Goal: Task Accomplishment & Management: Manage account settings

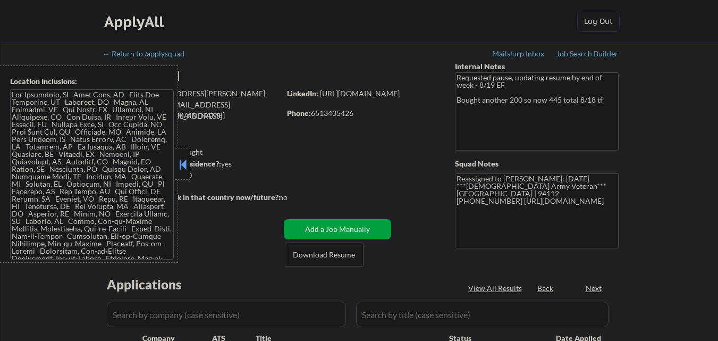
select select ""pending""
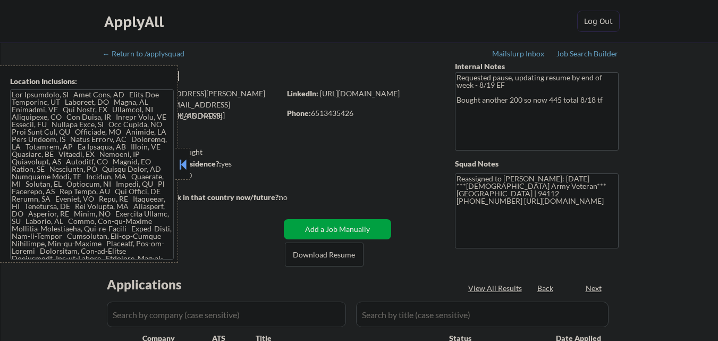
select select ""pending""
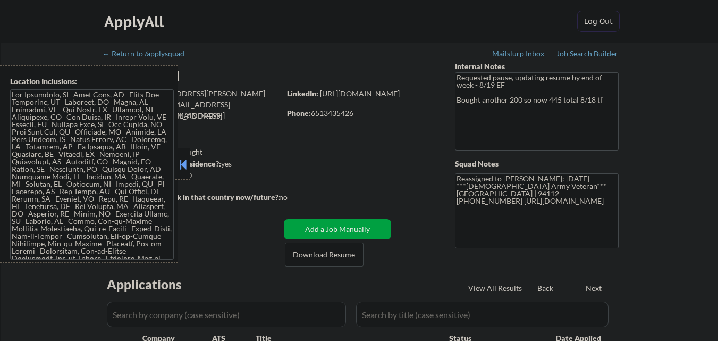
select select ""pending""
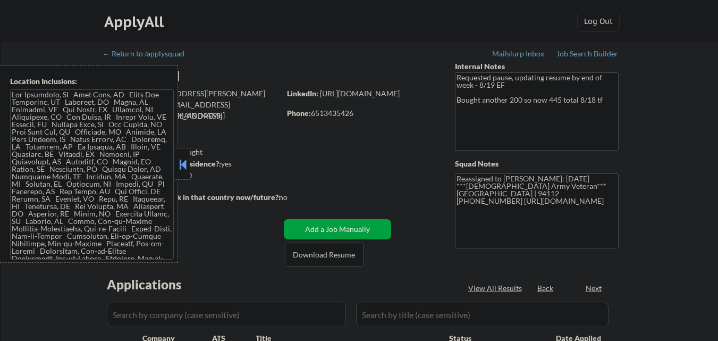
select select ""pending""
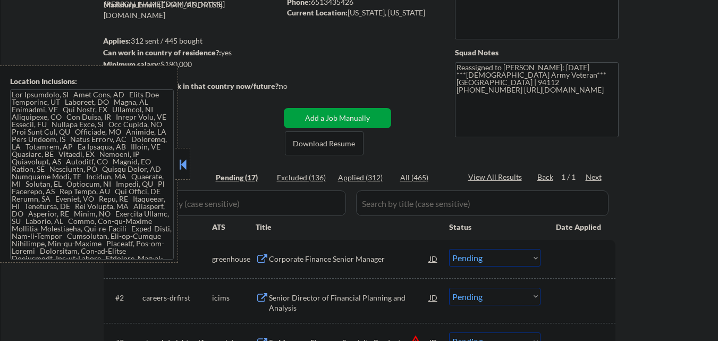
scroll to position [159, 0]
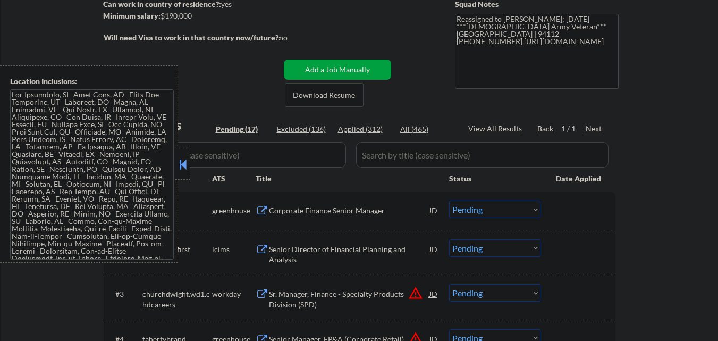
drag, startPoint x: 185, startPoint y: 169, endPoint x: 248, endPoint y: 193, distance: 67.3
click at [186, 169] on button at bounding box center [183, 164] width 12 height 16
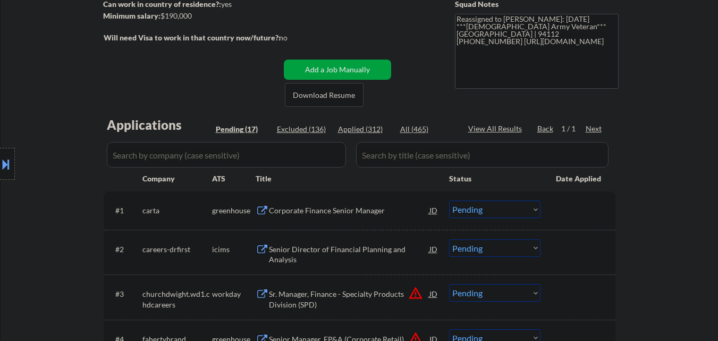
click at [311, 210] on div "Corporate Finance Senior Manager" at bounding box center [349, 210] width 160 height 11
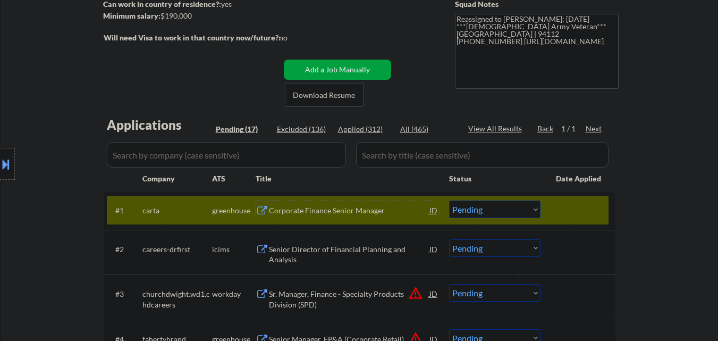
click at [523, 208] on select "Choose an option... Pending Applied Excluded (Questions) Excluded (Expired) Exc…" at bounding box center [494, 209] width 91 height 18
click at [449, 200] on select "Choose an option... Pending Applied Excluded (Questions) Excluded (Expired) Exc…" at bounding box center [494, 209] width 91 height 18
drag, startPoint x: 597, startPoint y: 206, endPoint x: 587, endPoint y: 207, distance: 10.1
click at [598, 206] on div at bounding box center [579, 209] width 47 height 19
select select ""pending""
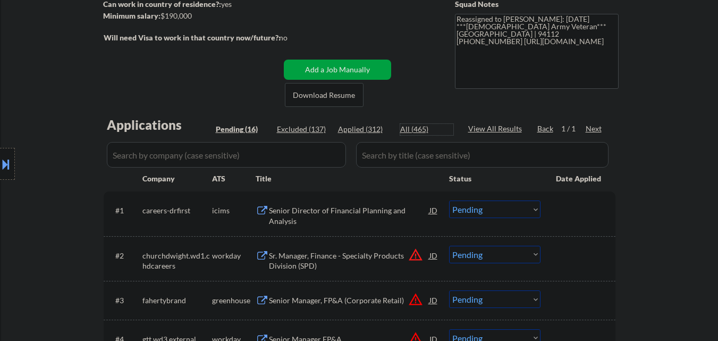
click at [413, 129] on div "All (465)" at bounding box center [426, 129] width 53 height 11
select select ""applied""
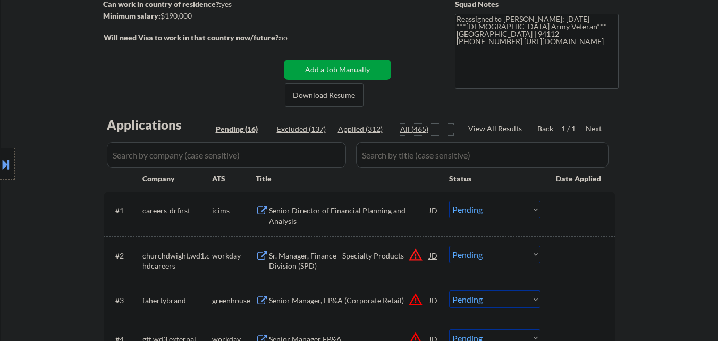
select select ""applied""
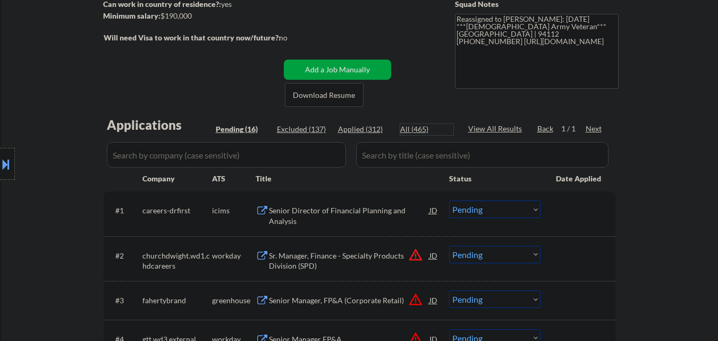
select select ""applied""
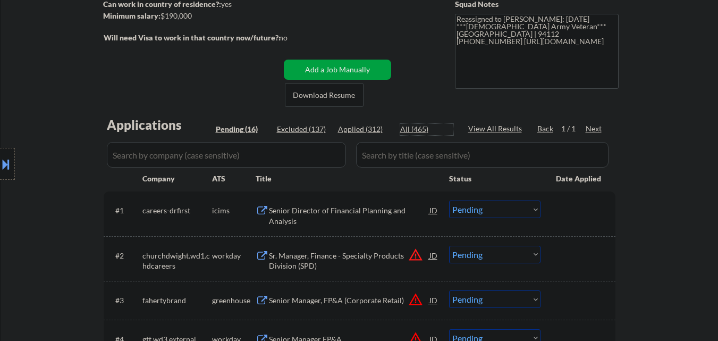
select select ""applied""
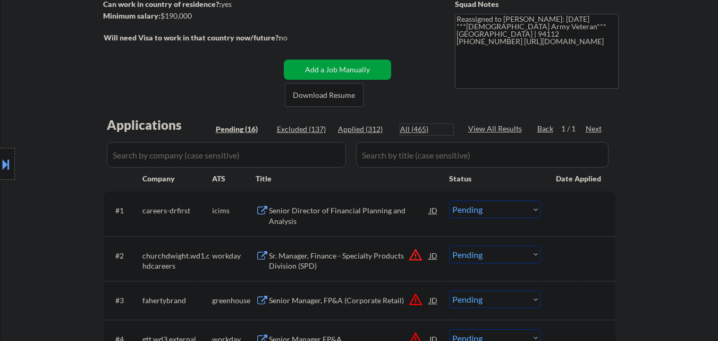
select select ""applied""
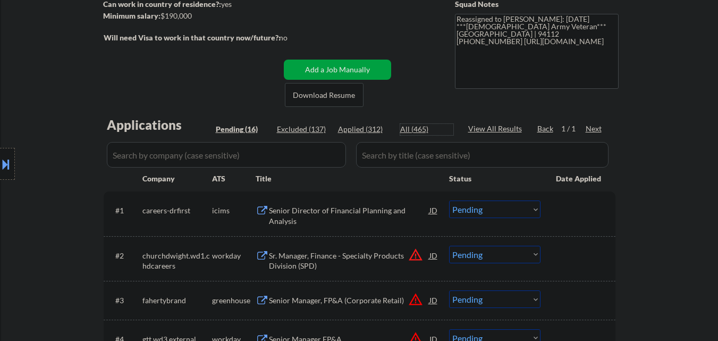
select select ""applied""
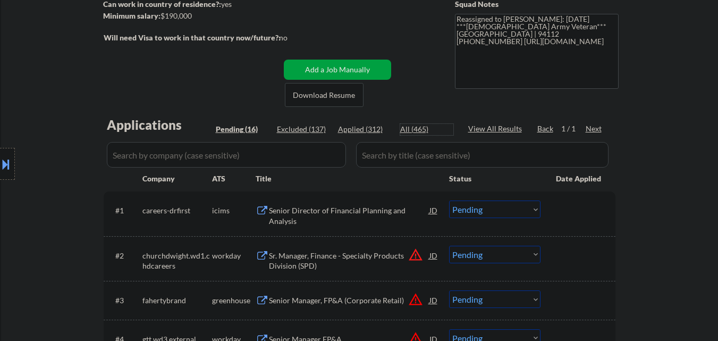
select select ""applied""
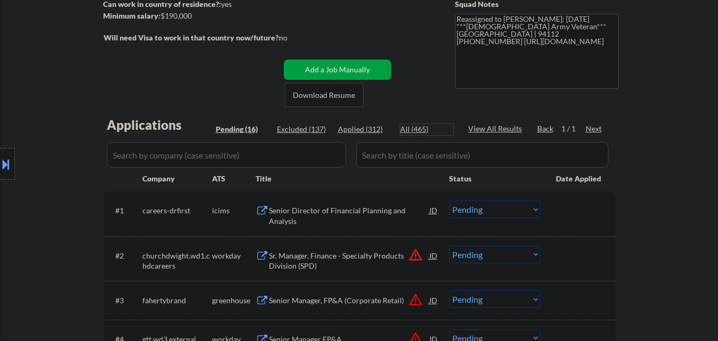
select select ""applied""
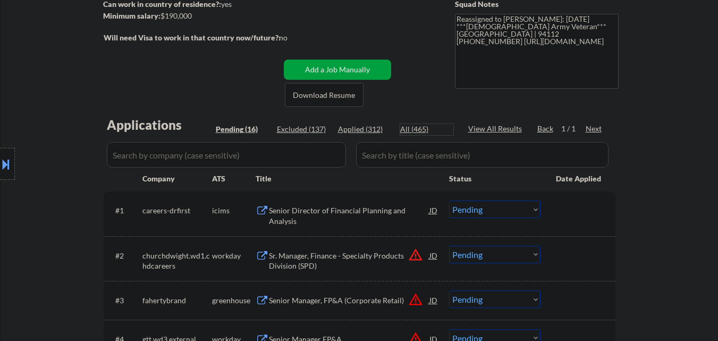
select select ""applied""
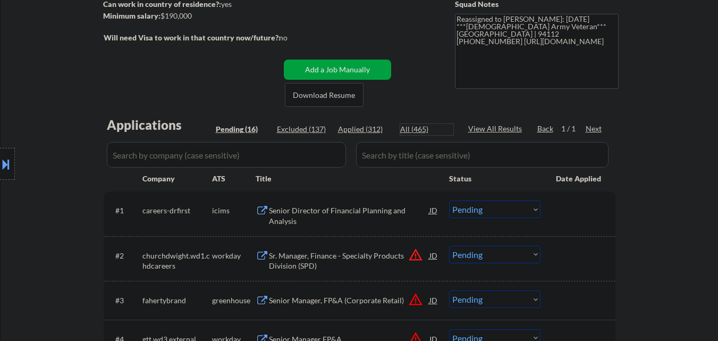
select select ""applied""
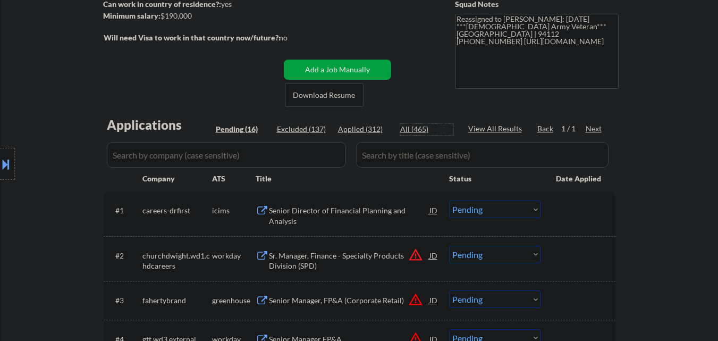
select select ""applied""
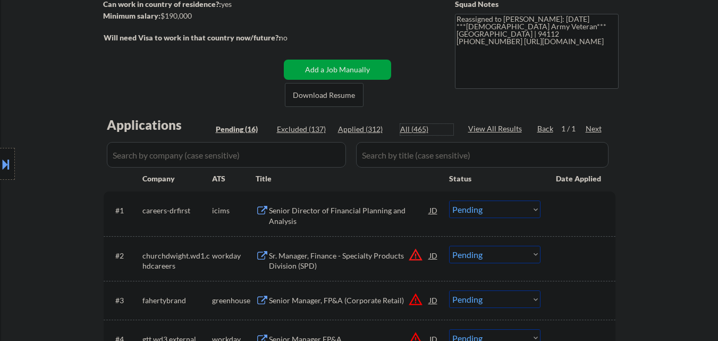
select select ""applied""
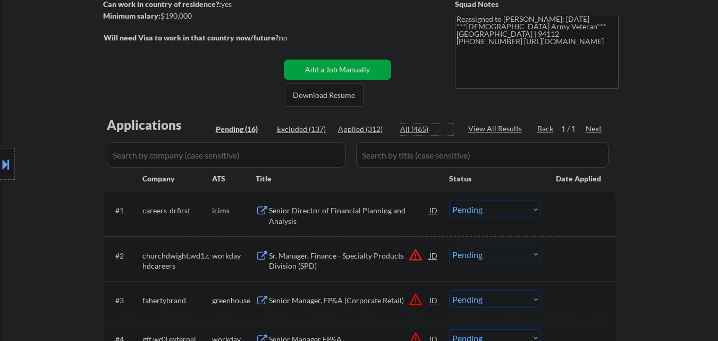
select select ""applied""
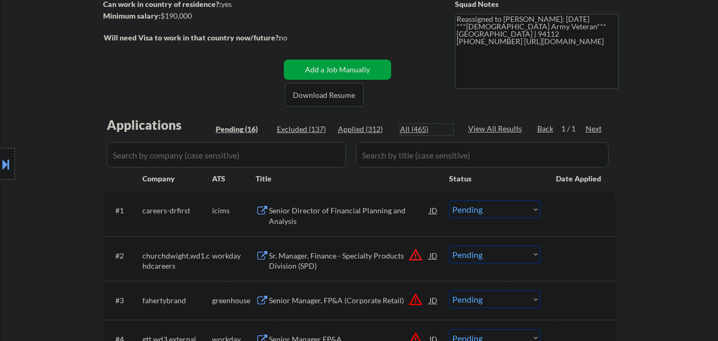
select select ""applied""
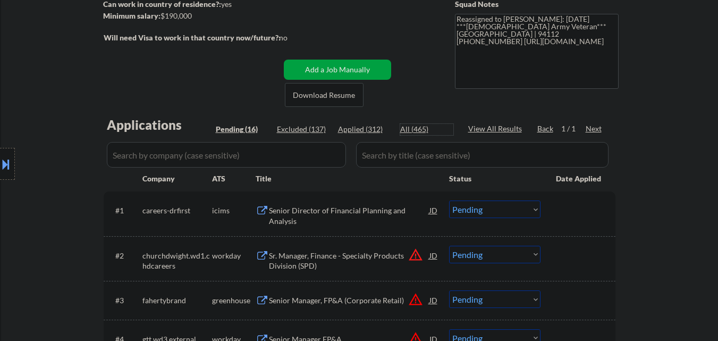
select select ""applied""
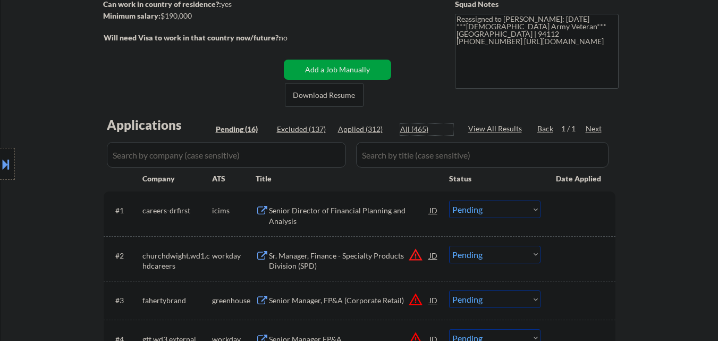
select select ""applied""
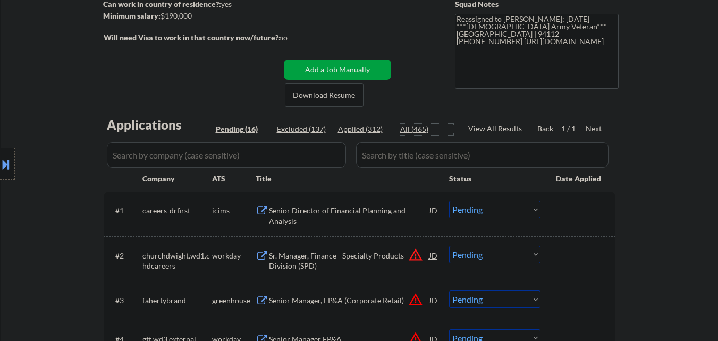
select select ""applied""
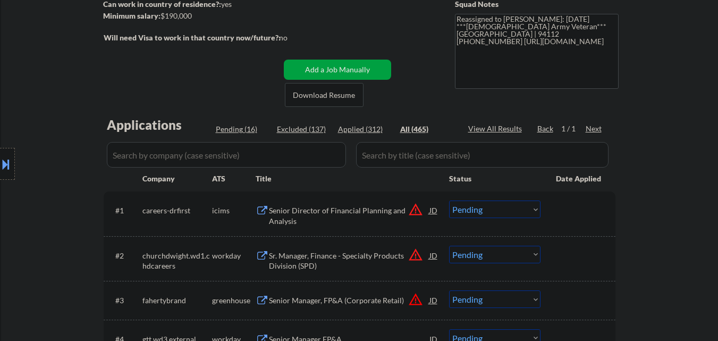
select select ""applied""
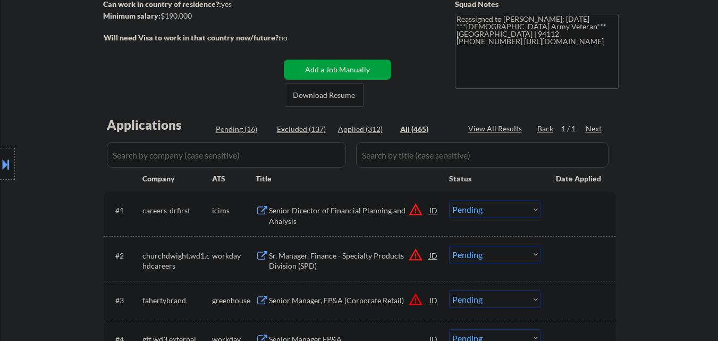
select select ""applied""
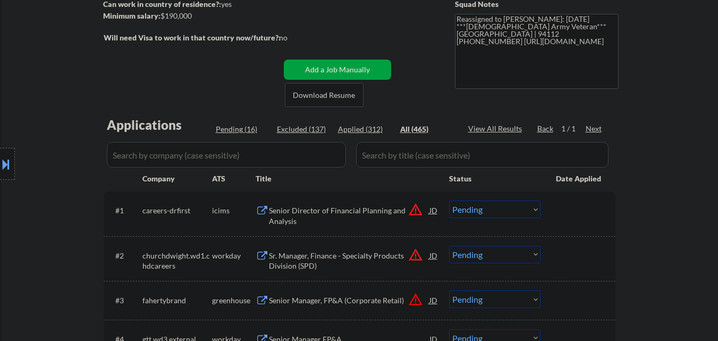
select select ""applied""
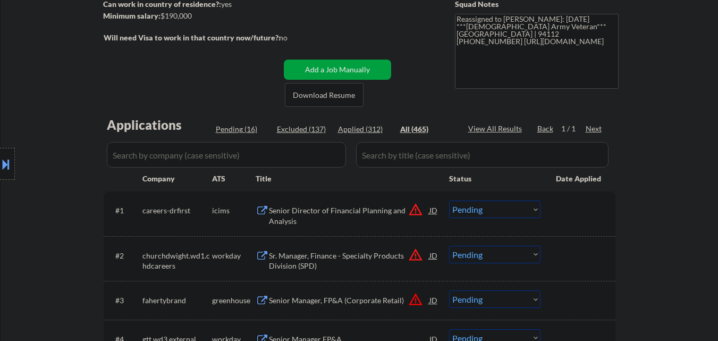
select select ""applied""
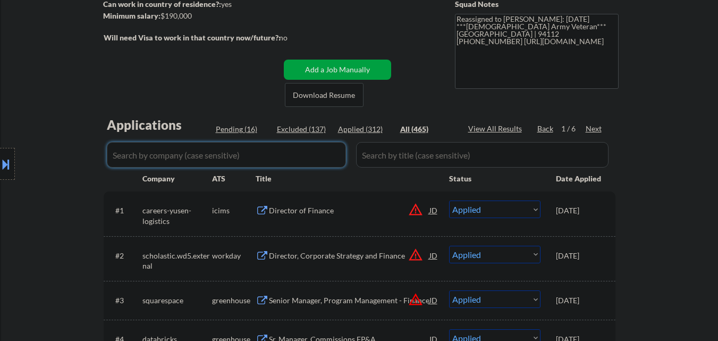
click at [227, 159] on input "input" at bounding box center [226, 155] width 239 height 26
paste input "arta"
type input "arta"
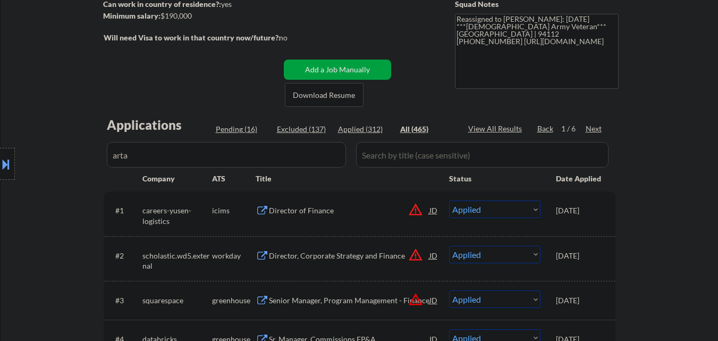
drag, startPoint x: 0, startPoint y: 182, endPoint x: 24, endPoint y: 185, distance: 24.1
click at [2, 182] on div "Location Inclusions:" at bounding box center [95, 163] width 190 height 197
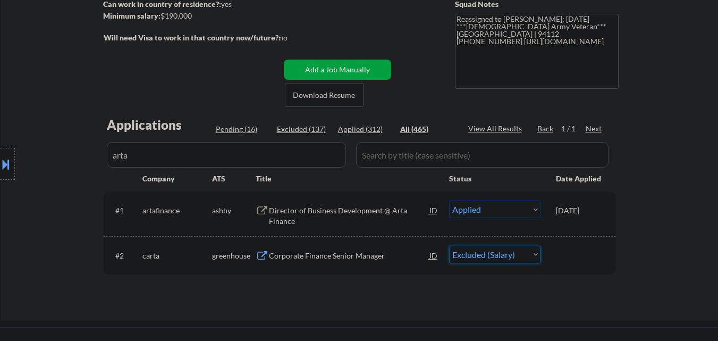
click at [509, 257] on select "Choose an option... Pending Applied Excluded (Questions) Excluded (Expired) Exc…" at bounding box center [494, 254] width 91 height 18
select select ""pending""
click at [449, 245] on select "Choose an option... Pending Applied Excluded (Questions) Excluded (Expired) Exc…" at bounding box center [494, 254] width 91 height 18
click at [239, 129] on div "Pending (17)" at bounding box center [242, 129] width 53 height 11
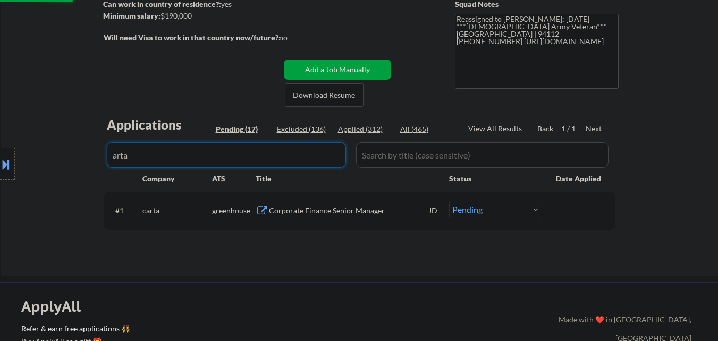
drag, startPoint x: 186, startPoint y: 156, endPoint x: 58, endPoint y: 161, distance: 128.7
click at [58, 163] on body "← Return to /applysquad Mailslurp Inbox Job Search Builder Tayo Akanni User Ema…" at bounding box center [359, 11] width 718 height 341
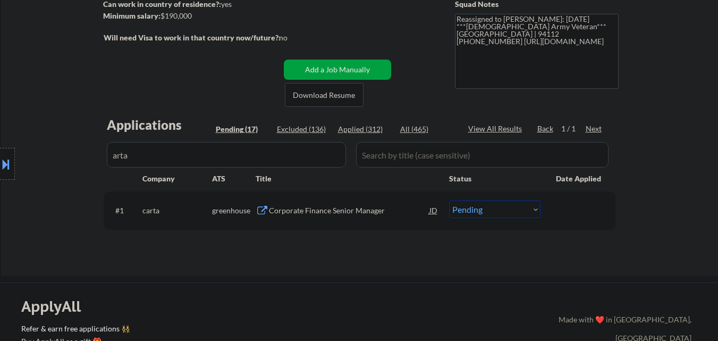
click at [232, 259] on div "← Return to /applysquad Mailslurp Inbox Job Search Builder Tayo Akanni User Ema…" at bounding box center [360, 75] width 530 height 384
click at [329, 208] on div "Corporate Finance Senior Manager" at bounding box center [349, 210] width 160 height 11
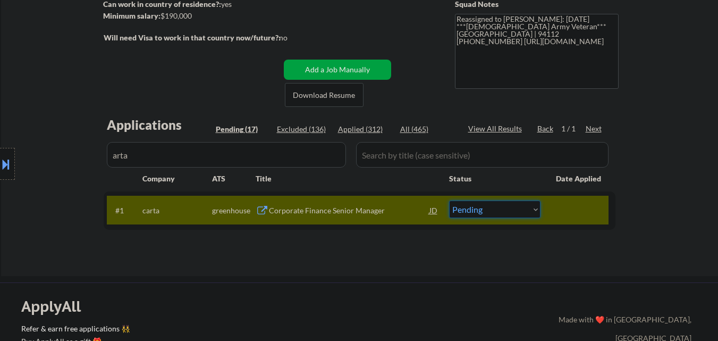
click at [481, 214] on select "Choose an option... Pending Applied Excluded (Questions) Excluded (Expired) Exc…" at bounding box center [494, 209] width 91 height 18
select select ""applied""
click at [449, 200] on select "Choose an option... Pending Applied Excluded (Questions) Excluded (Expired) Exc…" at bounding box center [494, 209] width 91 height 18
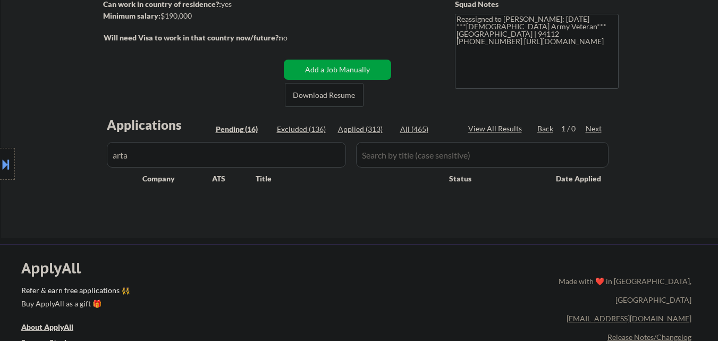
click at [241, 131] on div "Pending (16)" at bounding box center [242, 129] width 53 height 11
click at [181, 157] on div "Location Inclusions:" at bounding box center [95, 163] width 190 height 197
click at [182, 158] on div "Location Inclusions:" at bounding box center [95, 163] width 190 height 197
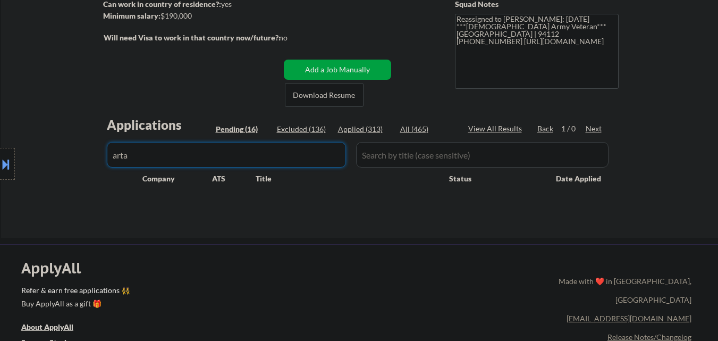
click at [271, 147] on input "input" at bounding box center [226, 155] width 239 height 26
select select ""pending""
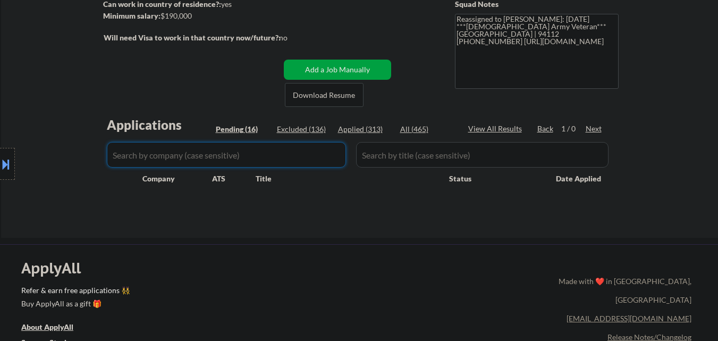
select select ""pending""
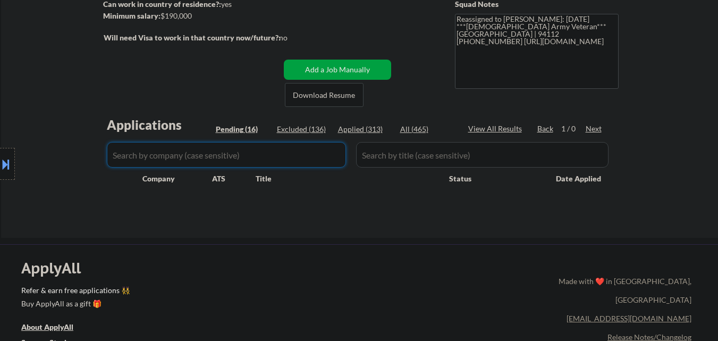
select select ""pending""
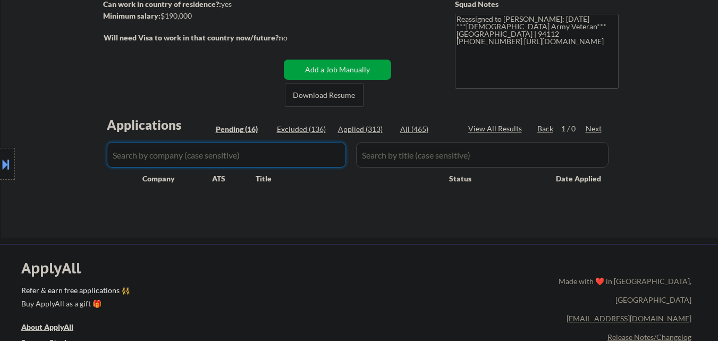
select select ""pending""
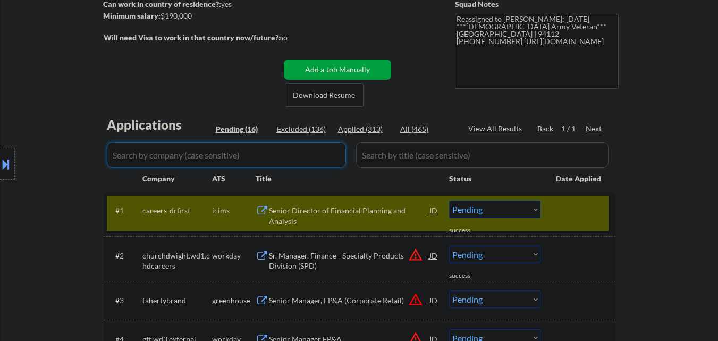
click at [87, 200] on div "Location Inclusions:" at bounding box center [95, 163] width 190 height 197
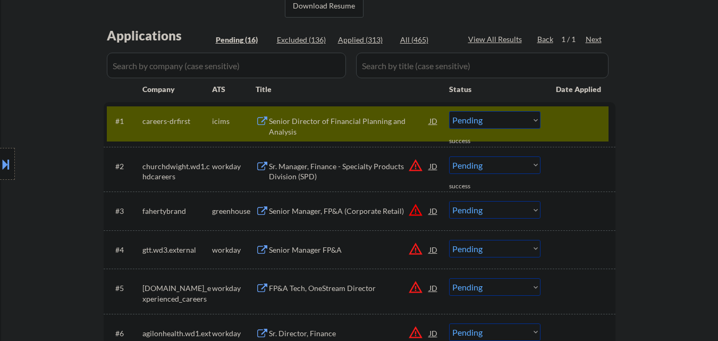
scroll to position [266, 0]
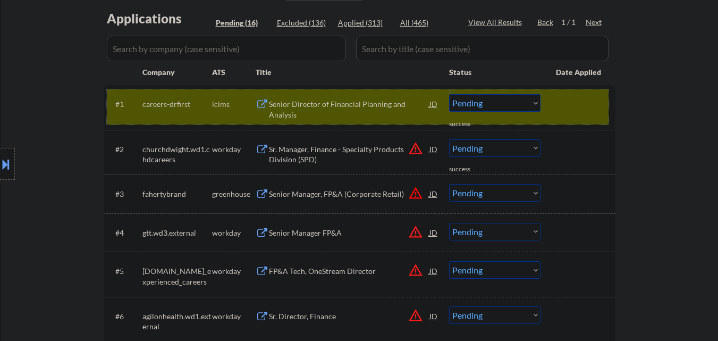
click at [576, 102] on div at bounding box center [579, 103] width 47 height 19
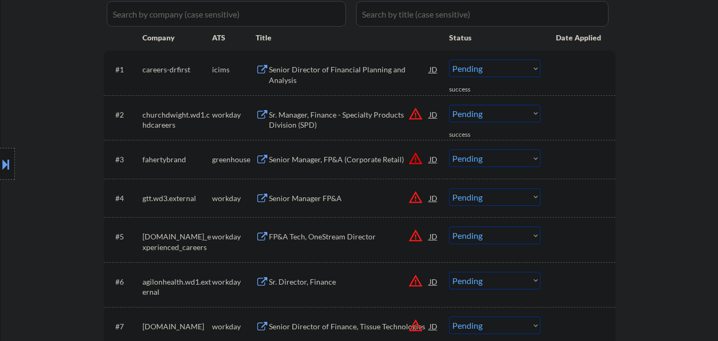
scroll to position [319, 0]
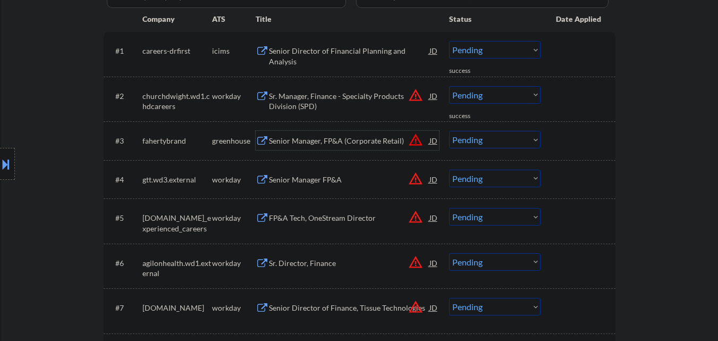
click at [388, 146] on div "Senior Manager, FP&A (Corporate Retail)" at bounding box center [349, 140] width 160 height 11
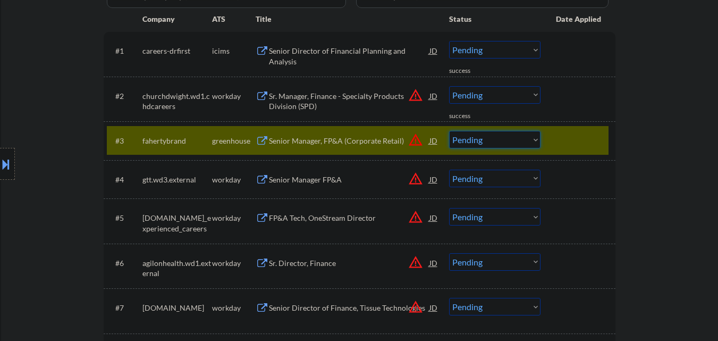
click at [525, 141] on select "Choose an option... Pending Applied Excluded (Questions) Excluded (Expired) Exc…" at bounding box center [494, 140] width 91 height 18
click at [449, 131] on select "Choose an option... Pending Applied Excluded (Questions) Excluded (Expired) Exc…" at bounding box center [494, 140] width 91 height 18
drag, startPoint x: 565, startPoint y: 135, endPoint x: 563, endPoint y: 140, distance: 5.9
click at [566, 136] on div at bounding box center [579, 140] width 47 height 19
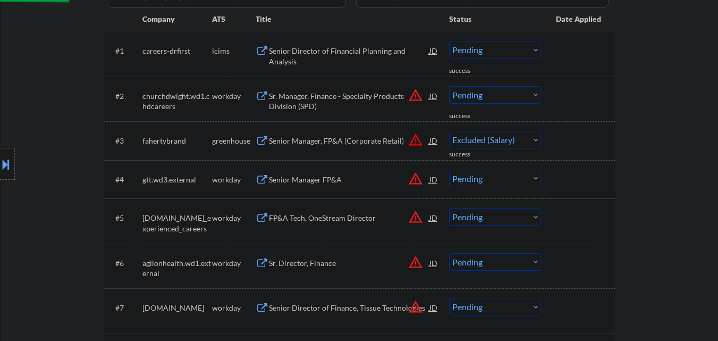
select select ""pending""
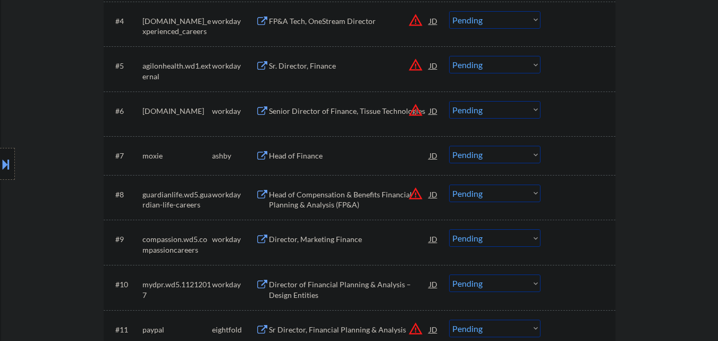
scroll to position [478, 0]
click at [339, 166] on div "#7 moxie ashby Head of Finance JD warning_amber Choose an option... Pending App…" at bounding box center [358, 154] width 502 height 29
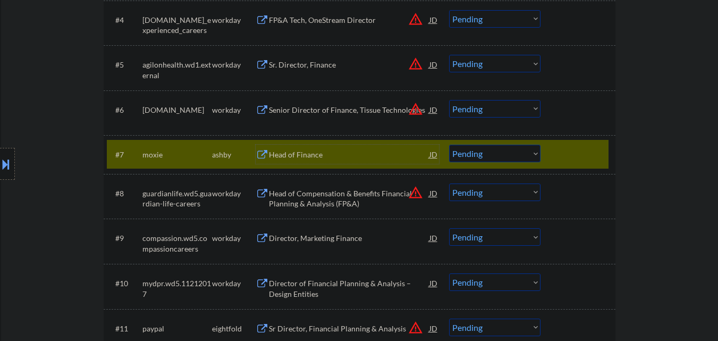
click at [341, 160] on div "Head of Finance" at bounding box center [349, 154] width 160 height 11
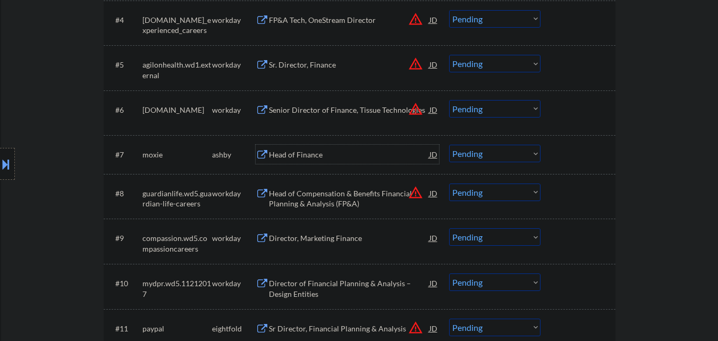
click at [500, 151] on select "Choose an option... Pending Applied Excluded (Questions) Excluded (Expired) Exc…" at bounding box center [494, 154] width 91 height 18
click at [449, 145] on select "Choose an option... Pending Applied Excluded (Questions) Excluded (Expired) Exc…" at bounding box center [494, 154] width 91 height 18
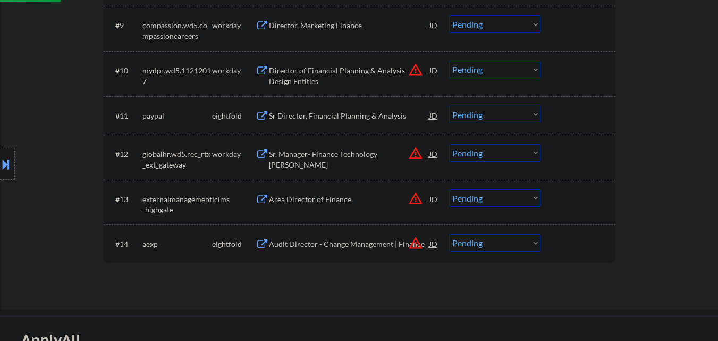
select select ""pending""
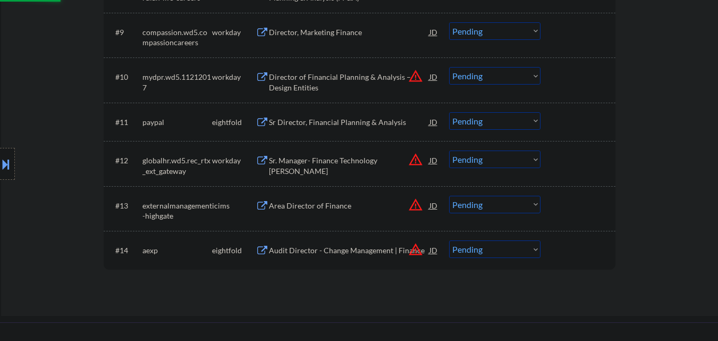
scroll to position [744, 0]
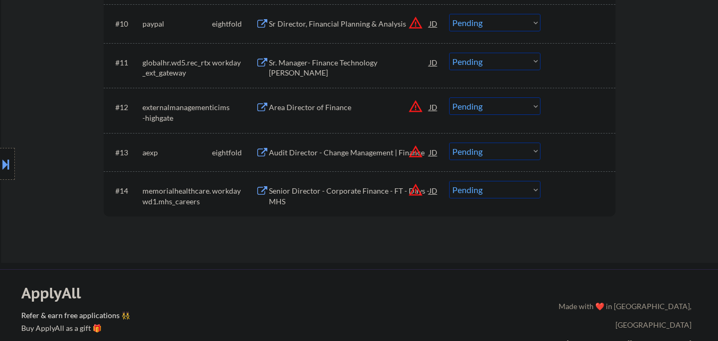
click at [1, 162] on button at bounding box center [6, 164] width 12 height 18
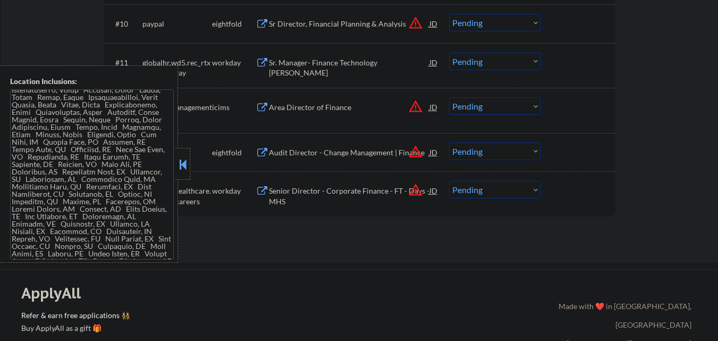
scroll to position [1001, 0]
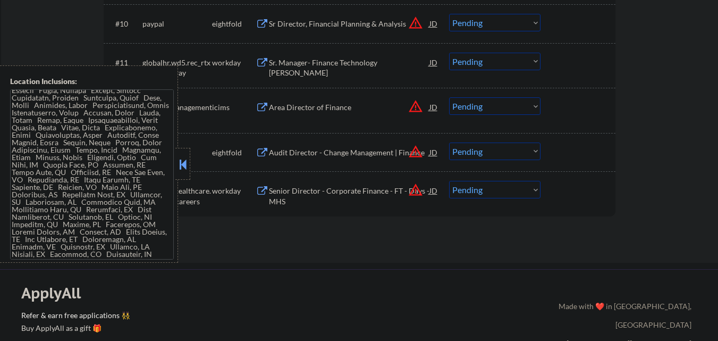
drag, startPoint x: 181, startPoint y: 161, endPoint x: 192, endPoint y: 160, distance: 10.6
click at [182, 160] on button at bounding box center [183, 164] width 12 height 16
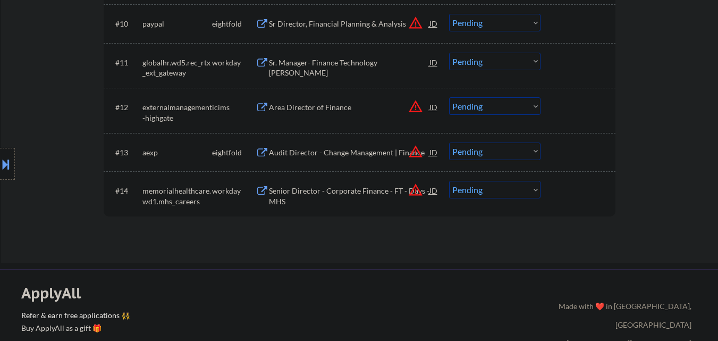
click at [414, 189] on button "warning_amber" at bounding box center [415, 189] width 15 height 15
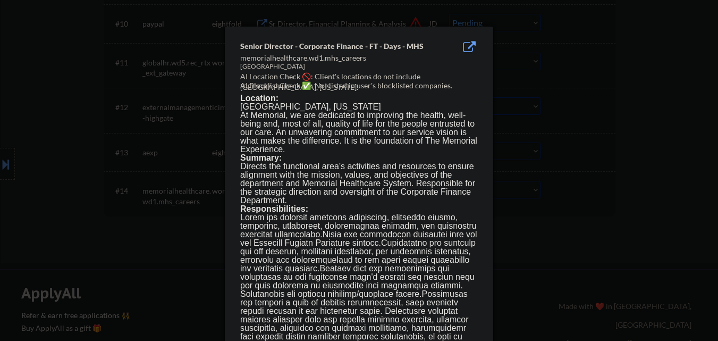
click at [575, 226] on div at bounding box center [359, 170] width 718 height 341
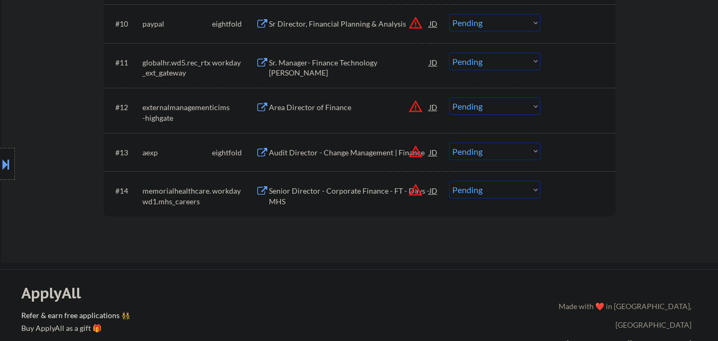
drag, startPoint x: 2, startPoint y: 168, endPoint x: 17, endPoint y: 166, distance: 15.0
click at [4, 170] on button at bounding box center [6, 164] width 12 height 18
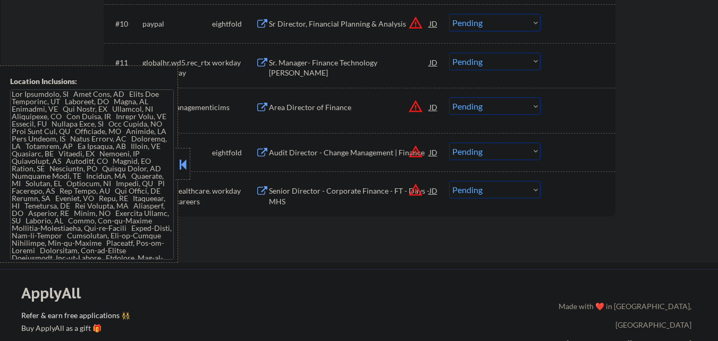
scroll to position [0, 0]
drag, startPoint x: 174, startPoint y: 160, endPoint x: 187, endPoint y: 160, distance: 12.8
click at [175, 160] on div "Location Inclusions:" at bounding box center [89, 163] width 178 height 197
click at [522, 190] on select "Choose an option... Pending Applied Excluded (Questions) Excluded (Expired) Exc…" at bounding box center [494, 190] width 91 height 18
select select ""excluded__location_""
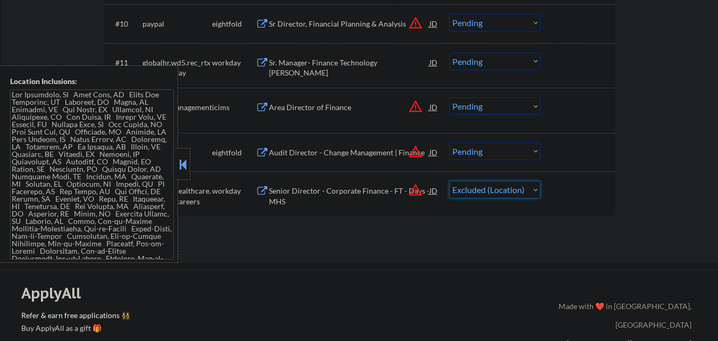
click at [449, 181] on select "Choose an option... Pending Applied Excluded (Questions) Excluded (Expired) Exc…" at bounding box center [494, 190] width 91 height 18
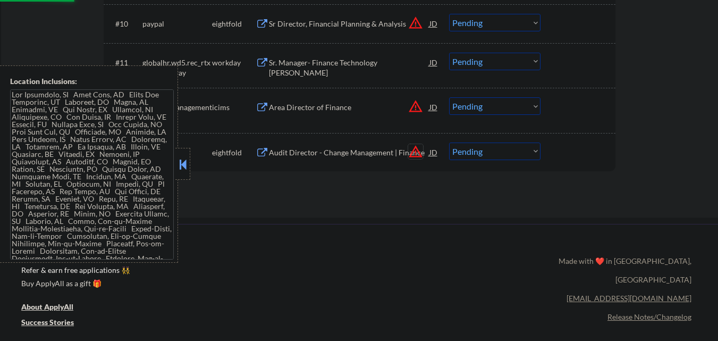
click at [419, 149] on button "warning_amber" at bounding box center [415, 151] width 15 height 15
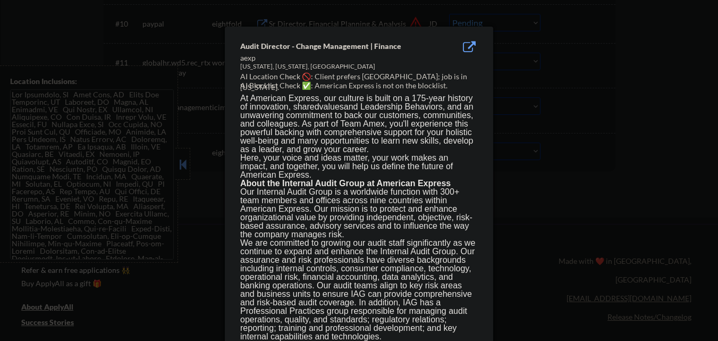
click at [530, 205] on div at bounding box center [359, 170] width 718 height 341
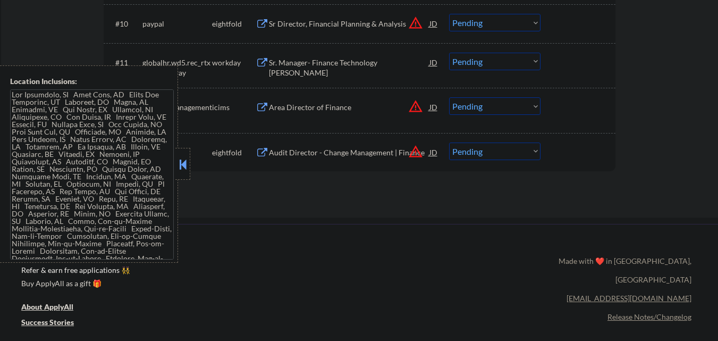
click at [338, 150] on div "Audit Director - Change Management | Finance" at bounding box center [349, 152] width 160 height 11
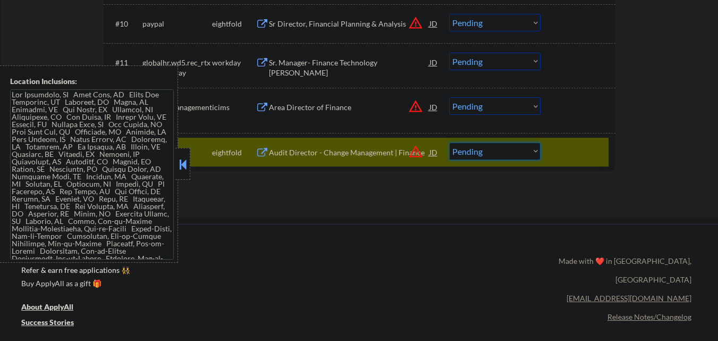
click at [533, 151] on select "Choose an option... Pending Applied Excluded (Questions) Excluded (Expired) Exc…" at bounding box center [494, 151] width 91 height 18
select select ""excluded__other_""
click at [449, 142] on select "Choose an option... Pending Applied Excluded (Questions) Excluded (Expired) Exc…" at bounding box center [494, 151] width 91 height 18
click at [181, 165] on button at bounding box center [183, 164] width 12 height 16
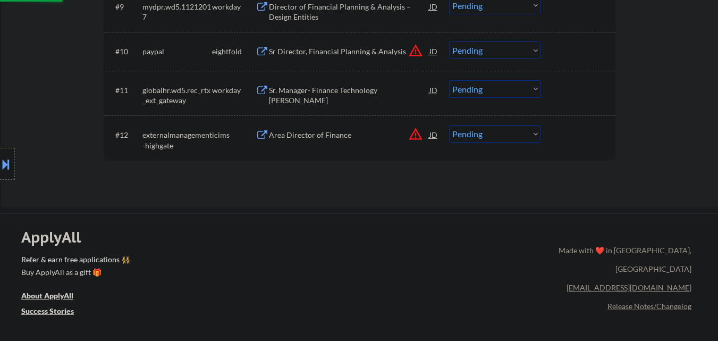
scroll to position [691, 0]
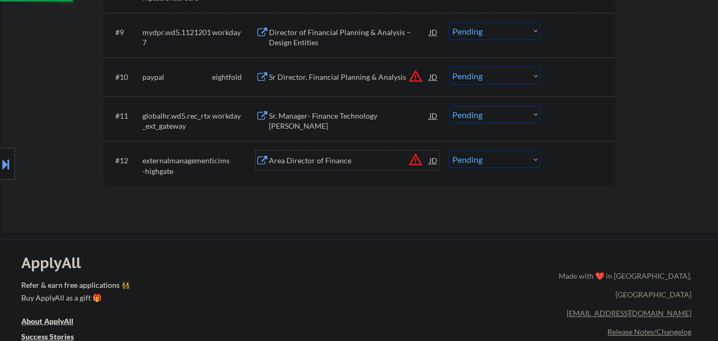
click at [329, 159] on div "Area Director of Finance" at bounding box center [349, 160] width 160 height 11
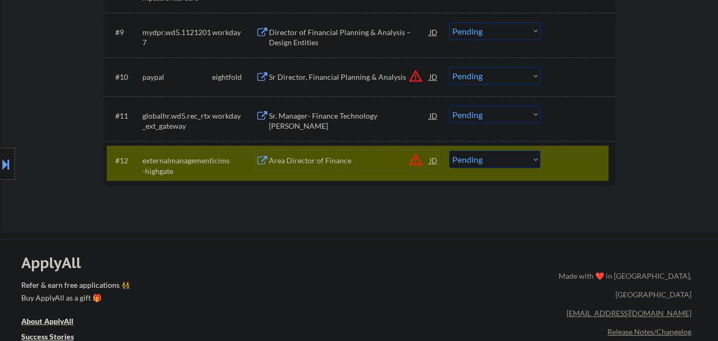
click at [526, 157] on select "Choose an option... Pending Applied Excluded (Questions) Excluded (Expired) Exc…" at bounding box center [494, 159] width 91 height 18
select select ""excluded__bad_match_""
click at [449, 150] on select "Choose an option... Pending Applied Excluded (Questions) Excluded (Expired) Exc…" at bounding box center [494, 159] width 91 height 18
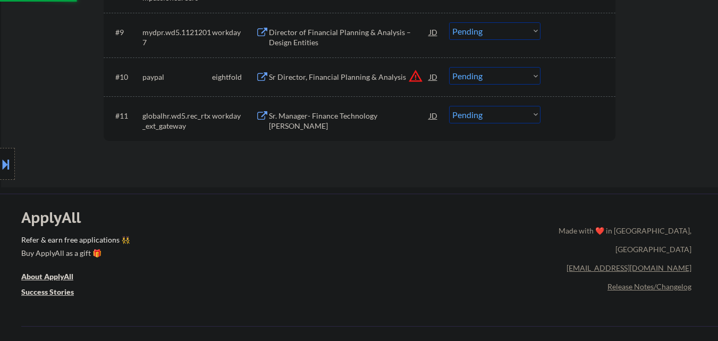
click at [352, 116] on div "Sr. Manager- Finance Technology COE" at bounding box center [349, 121] width 160 height 21
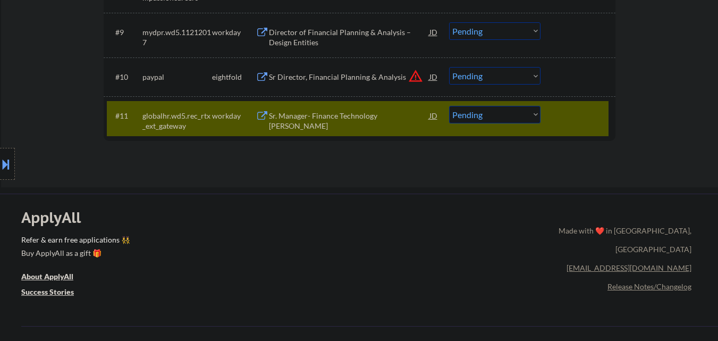
type textarea "Reassigned to [PERSON_NAME]: [DATE] ***[DEMOGRAPHIC_DATA] Army Veteran*** [GEOG…"
click at [466, 110] on select "Choose an option... Pending Applied Excluded (Questions) Excluded (Expired) Exc…" at bounding box center [494, 115] width 91 height 18
select select ""applied""
click at [449, 106] on select "Choose an option... Pending Applied Excluded (Questions) Excluded (Expired) Exc…" at bounding box center [494, 115] width 91 height 18
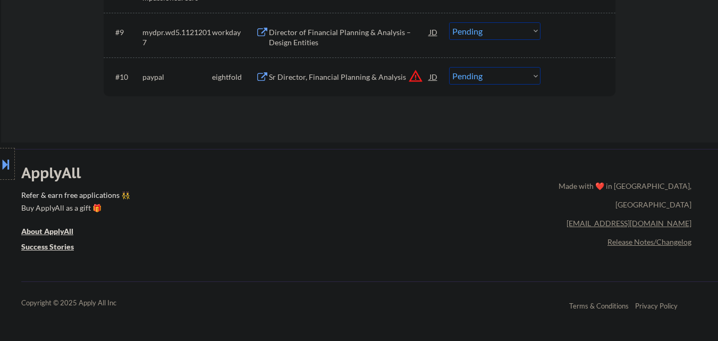
scroll to position [638, 0]
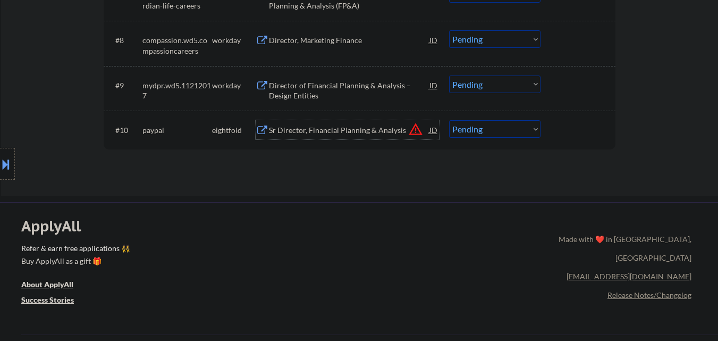
click at [337, 134] on div "Sr Director, Financial Planning & Analysis" at bounding box center [349, 130] width 160 height 11
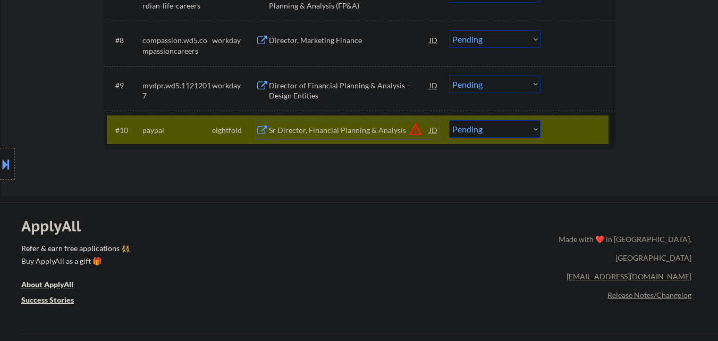
click at [321, 124] on div "Sr Director, Financial Planning & Analysis" at bounding box center [349, 129] width 160 height 19
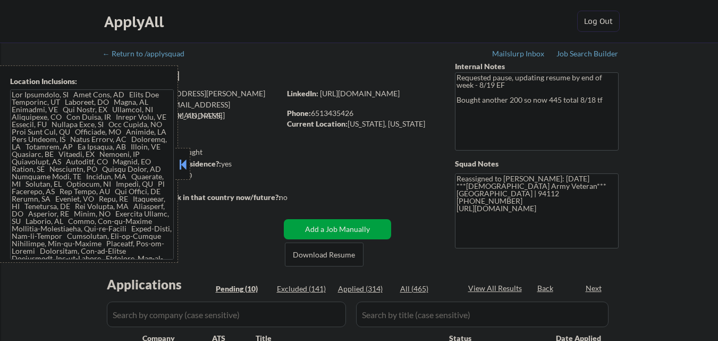
select select ""pending""
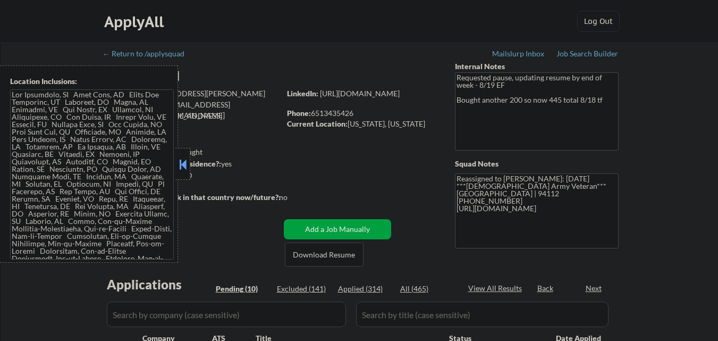
select select ""pending""
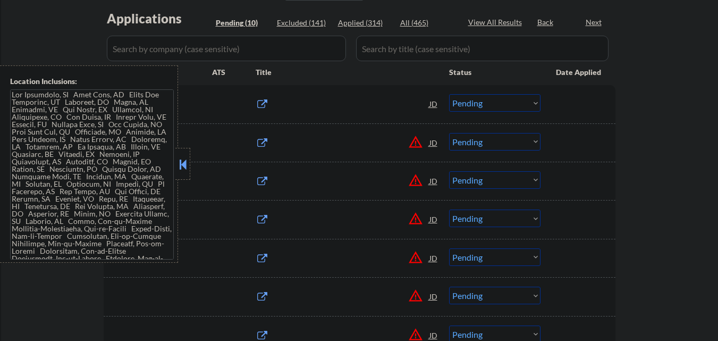
scroll to position [266, 0]
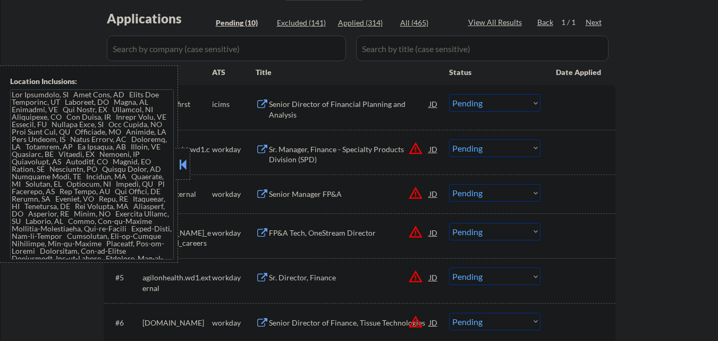
click at [187, 172] on button at bounding box center [183, 164] width 12 height 16
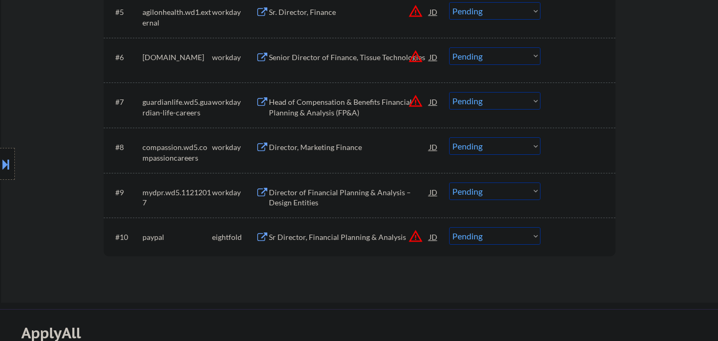
scroll to position [531, 0]
click at [325, 236] on div "Sr Director, Financial Planning & Analysis" at bounding box center [349, 236] width 160 height 11
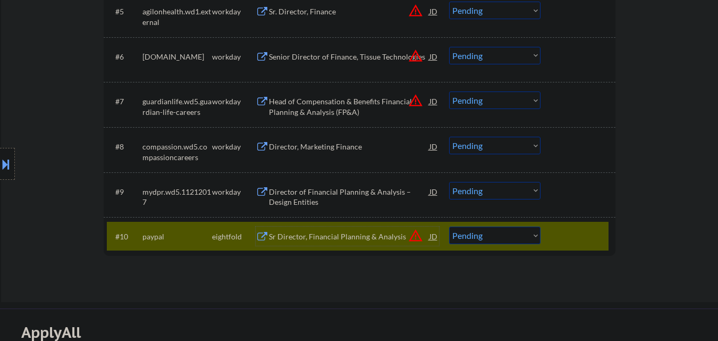
click at [376, 236] on div "Sr Director, Financial Planning & Analysis" at bounding box center [349, 236] width 160 height 11
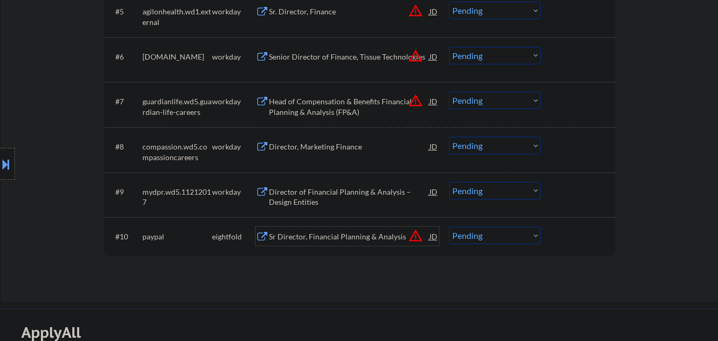
click at [502, 236] on select "Choose an option... Pending Applied Excluded (Questions) Excluded (Expired) Exc…" at bounding box center [494, 235] width 91 height 18
select select ""excluded__other_""
click at [449, 226] on select "Choose an option... Pending Applied Excluded (Questions) Excluded (Expired) Exc…" at bounding box center [494, 235] width 91 height 18
click at [338, 196] on div "Director of Financial Planning & Analysis – Design Entities" at bounding box center [349, 196] width 160 height 21
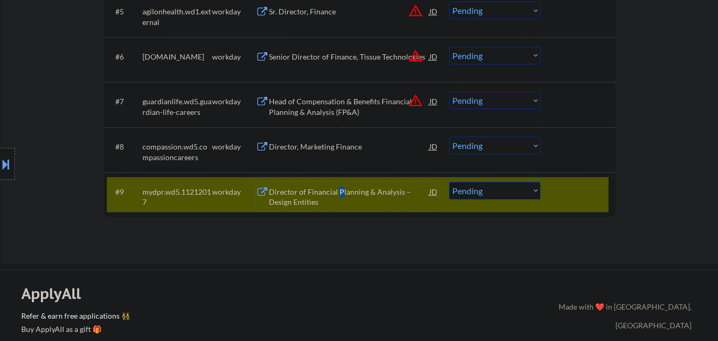
click at [490, 196] on select "Choose an option... Pending Applied Excluded (Questions) Excluded (Expired) Exc…" at bounding box center [494, 191] width 91 height 18
select select ""applied""
click at [449, 182] on select "Choose an option... Pending Applied Excluded (Questions) Excluded (Expired) Exc…" at bounding box center [494, 191] width 91 height 18
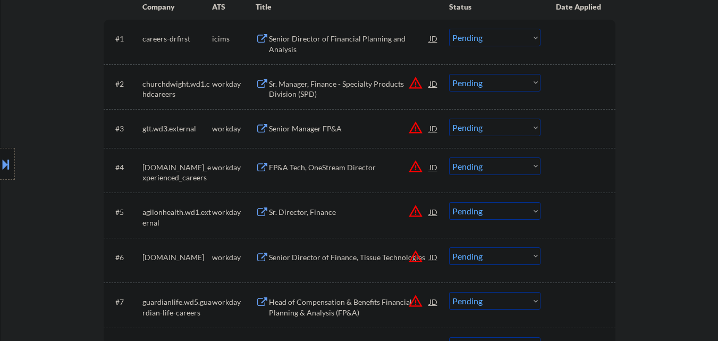
scroll to position [266, 0]
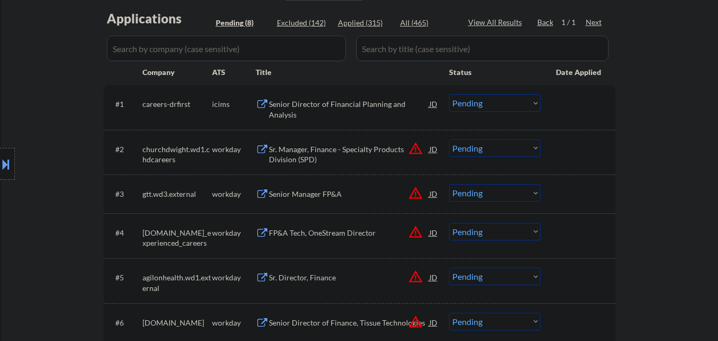
click at [665, 75] on div "← Return to /applysquad Mailslurp Inbox Job Search Builder [PERSON_NAME] User E…" at bounding box center [359, 130] width 717 height 707
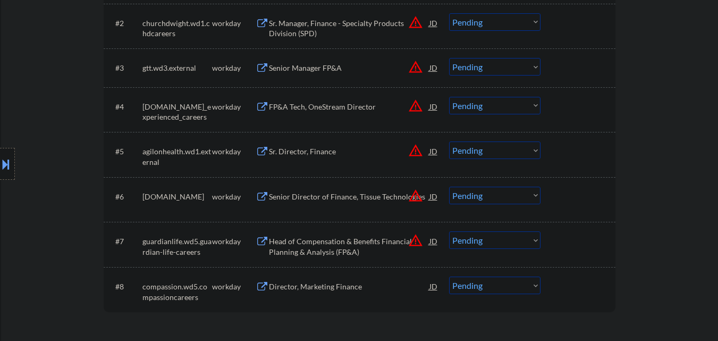
scroll to position [425, 0]
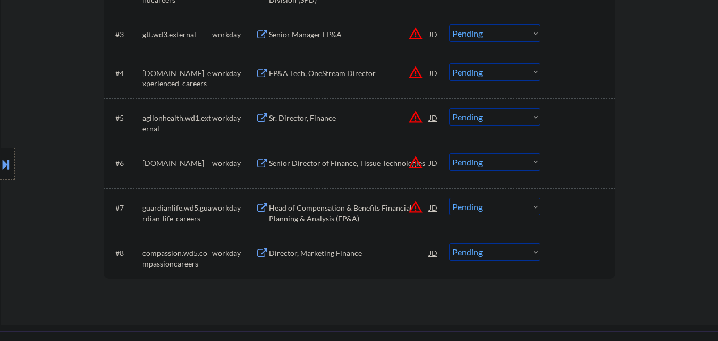
click at [358, 117] on div "Sr. Director, Finance" at bounding box center [349, 118] width 160 height 11
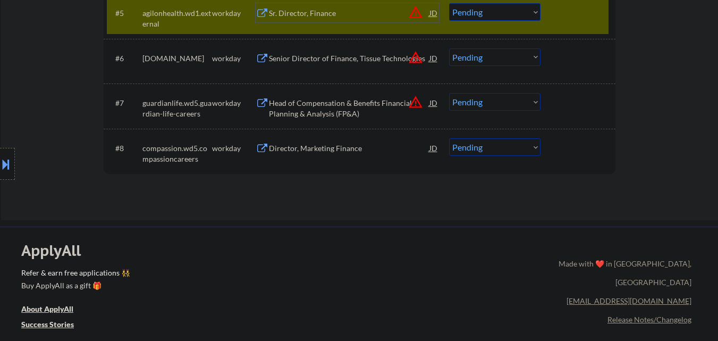
scroll to position [478, 0]
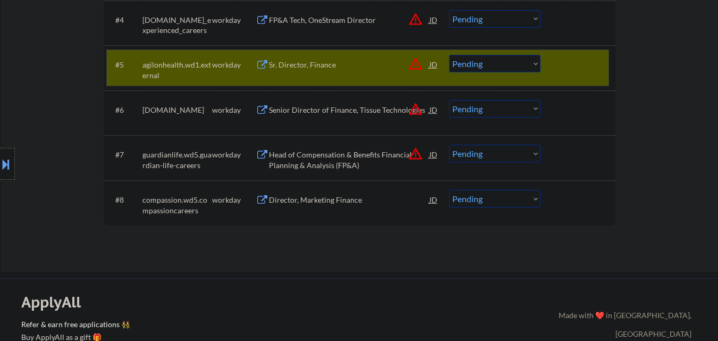
click at [573, 62] on div at bounding box center [579, 64] width 47 height 19
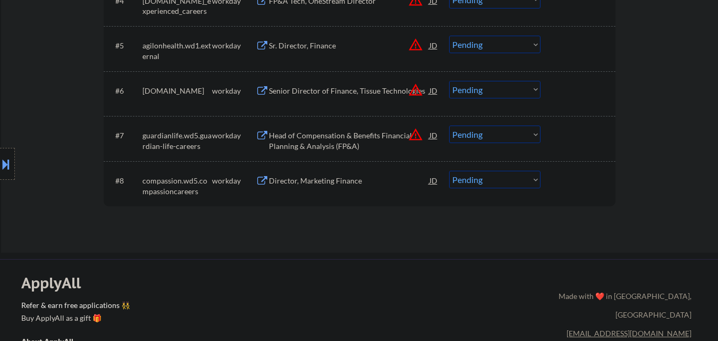
scroll to position [531, 0]
